Goal: Check status: Check status

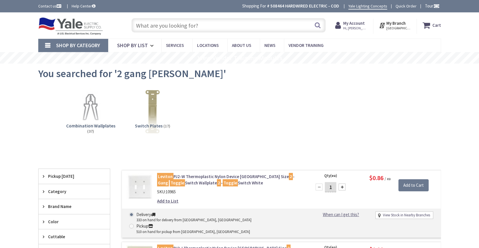
click at [195, 28] on input "text" at bounding box center [229, 25] width 194 height 14
click at [359, 24] on strong "My Account" at bounding box center [354, 22] width 22 height 5
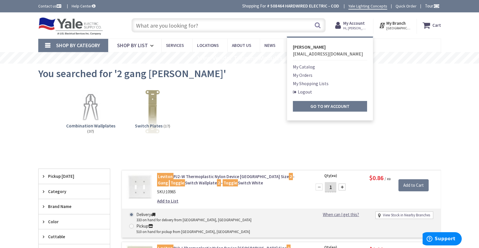
click at [309, 75] on link "My Orders" at bounding box center [303, 75] width 20 height 7
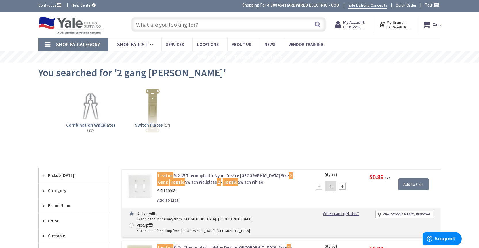
scroll to position [1, 0]
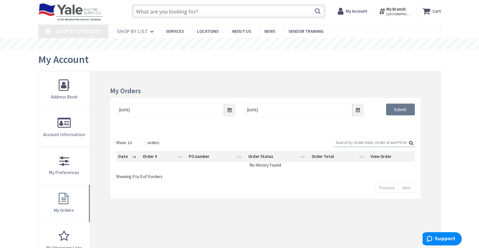
scroll to position [14, 0]
click at [230, 112] on input "[DATE]" at bounding box center [175, 109] width 119 height 13
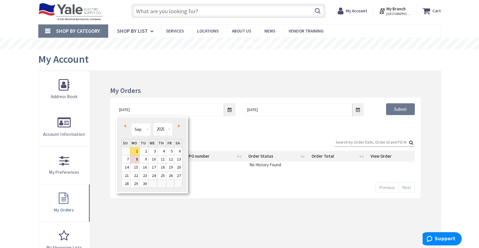
click at [125, 126] on span "Prev" at bounding box center [125, 126] width 2 height 3
type input "07/30/2025"
type input "[GEOGRAPHIC_DATA], [GEOGRAPHIC_DATA]"
click at [160, 176] on link "24" at bounding box center [161, 176] width 9 height 8
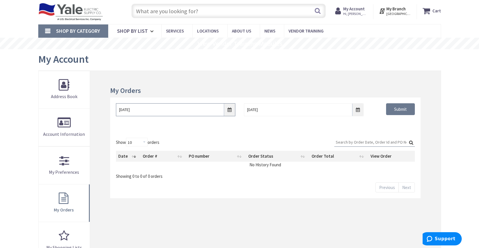
click at [231, 111] on input "07/24/2025" at bounding box center [175, 109] width 119 height 13
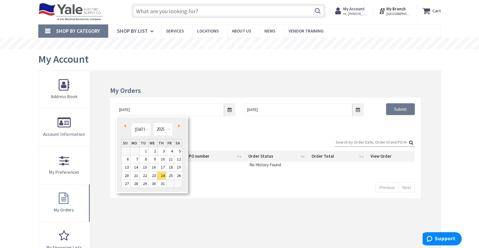
click at [179, 125] on span "Next" at bounding box center [179, 126] width 2 height 3
type input "08/23/2025"
click at [178, 175] on link "23" at bounding box center [178, 176] width 8 height 8
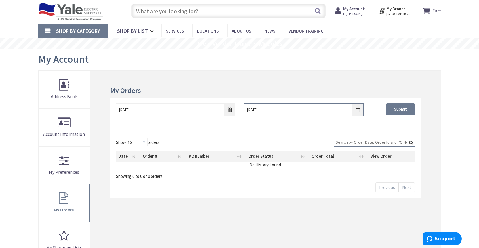
click at [359, 112] on input "9/8/2025" at bounding box center [303, 109] width 119 height 13
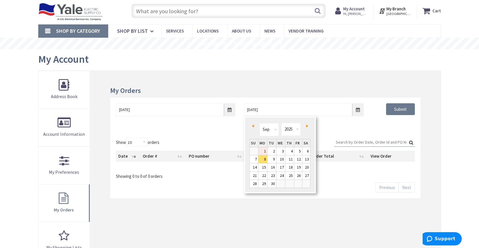
click at [264, 150] on link "1" at bounding box center [263, 151] width 9 height 8
type input "09/01/2025"
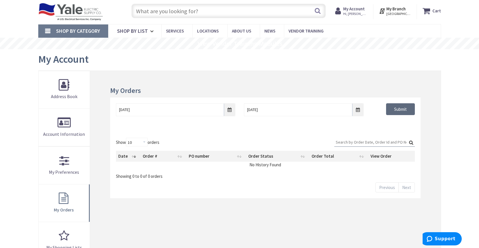
click at [401, 109] on input "Submit" at bounding box center [400, 109] width 29 height 12
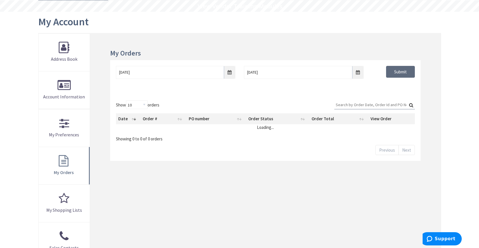
scroll to position [103, 0]
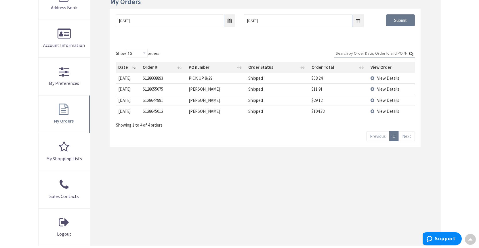
click at [383, 100] on span "View Details" at bounding box center [388, 100] width 22 height 5
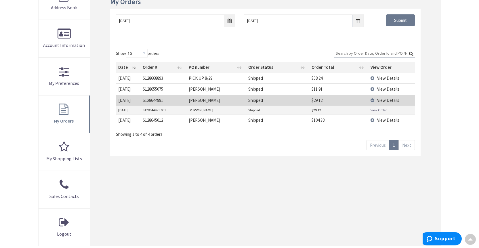
click at [161, 111] on td "S128644991.001" at bounding box center [164, 110] width 46 height 9
click at [380, 111] on link "View Order" at bounding box center [379, 110] width 16 height 5
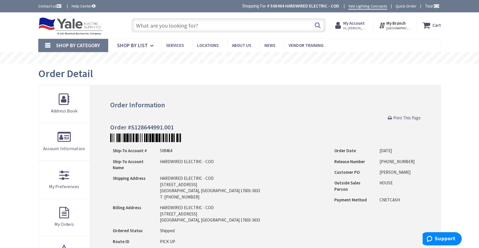
click at [402, 118] on span "Print This Page" at bounding box center [407, 117] width 27 height 5
